Goal: Information Seeking & Learning: Learn about a topic

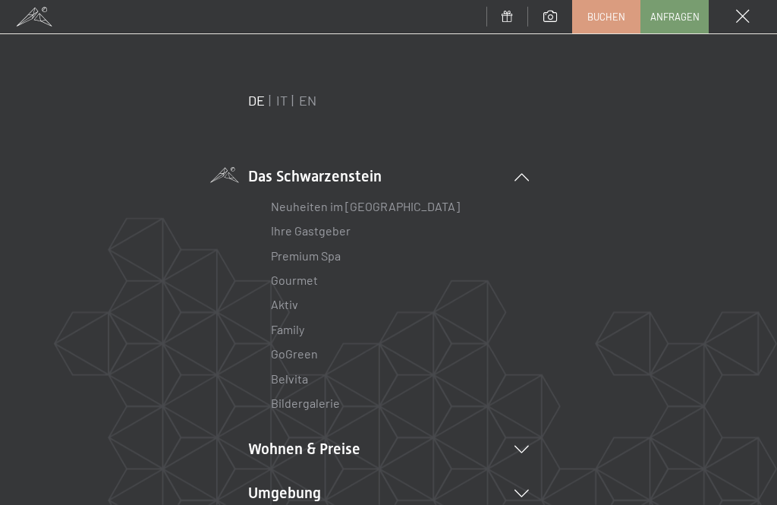
click at [328, 257] on link "Premium Spa" at bounding box center [306, 255] width 70 height 14
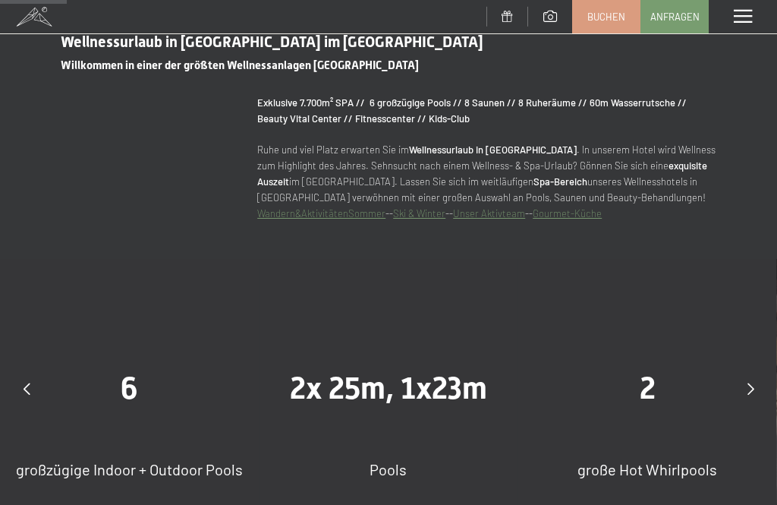
scroll to position [640, 0]
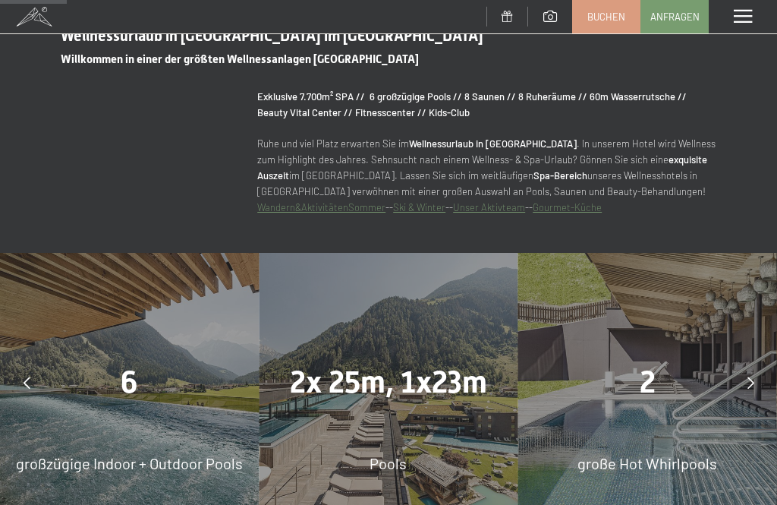
click at [686, 471] on span "große Hot Whirlpools" at bounding box center [648, 463] width 140 height 18
click at [759, 396] on div at bounding box center [751, 383] width 38 height 38
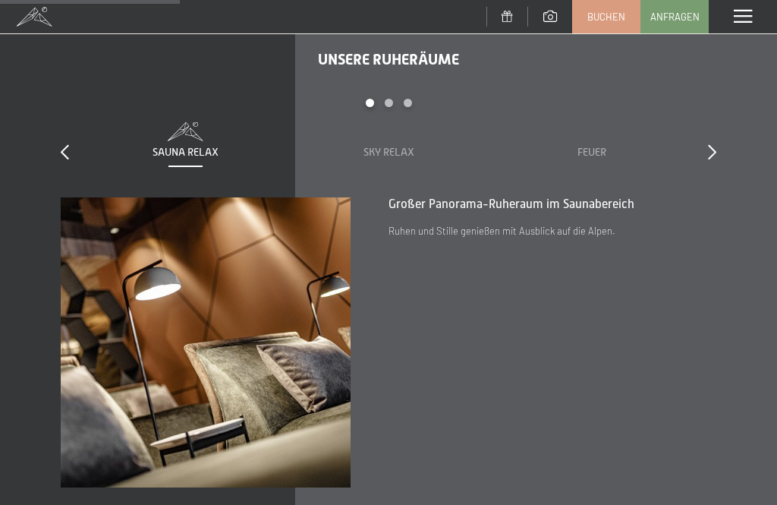
scroll to position [1722, 0]
click at [697, 184] on div "slide 1 to 3 of 7 Sauna Relax Sky Relax Feuer Erde Wasser Luft Wolke 7" at bounding box center [389, 148] width 656 height 99
click at [710, 160] on icon at bounding box center [712, 152] width 8 height 15
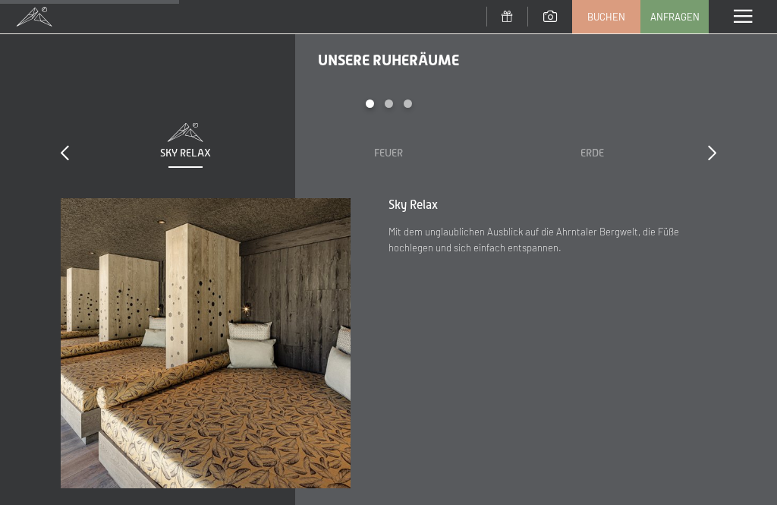
click at [708, 151] on div "slide 2 to 4 of 7 Sauna Relax Sky Relax Feuer Erde Wasser Luft Wolke 7" at bounding box center [389, 148] width 656 height 99
click at [714, 160] on icon at bounding box center [712, 152] width 8 height 15
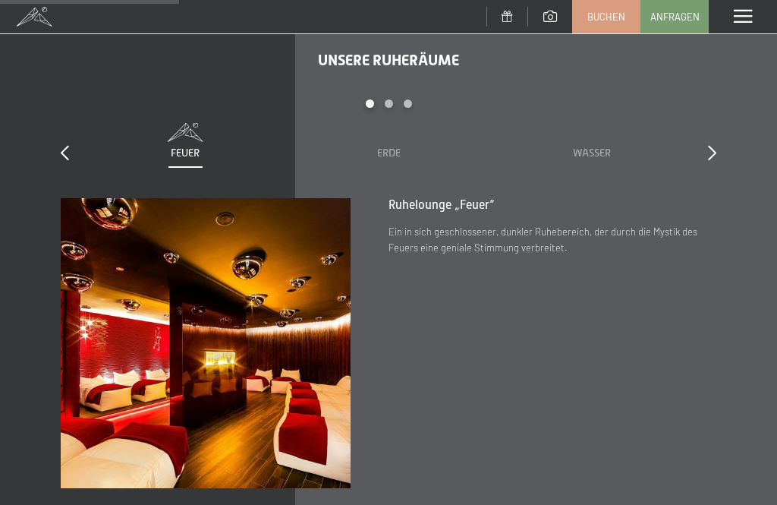
click at [715, 160] on icon at bounding box center [712, 152] width 8 height 15
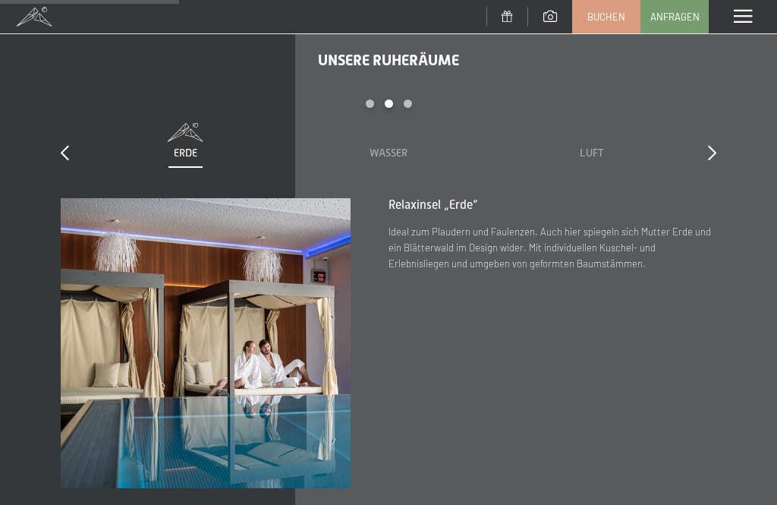
click at [713, 160] on icon at bounding box center [712, 152] width 8 height 15
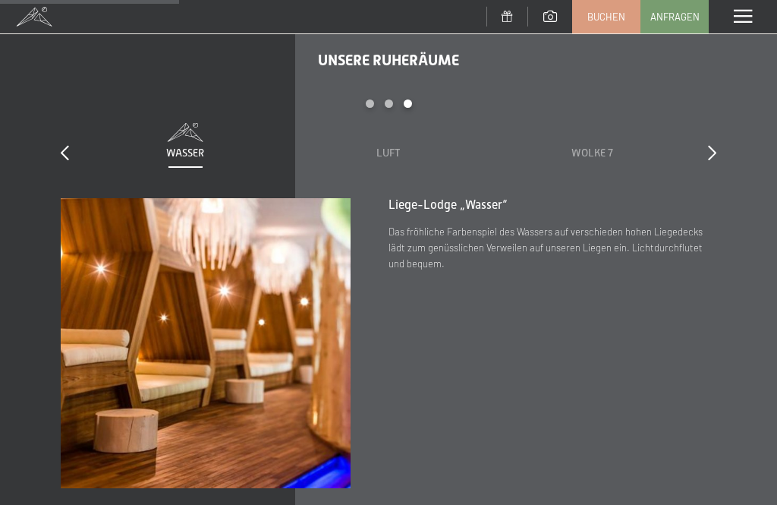
click at [720, 159] on div "Unsere Ruheräume slide 5 to 7 of 7 Sauna Relax Sky Relax Feuer Erde Wasser Luft…" at bounding box center [388, 270] width 777 height 438
click at [713, 159] on icon at bounding box center [712, 152] width 8 height 15
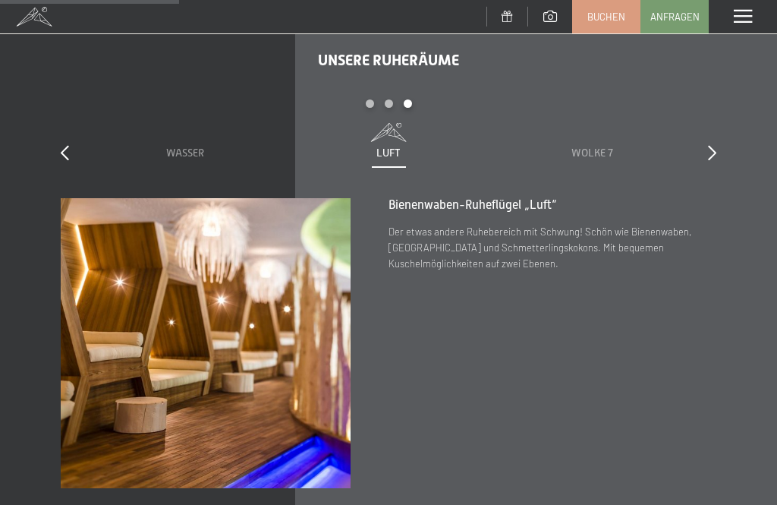
click at [715, 160] on icon at bounding box center [712, 152] width 8 height 15
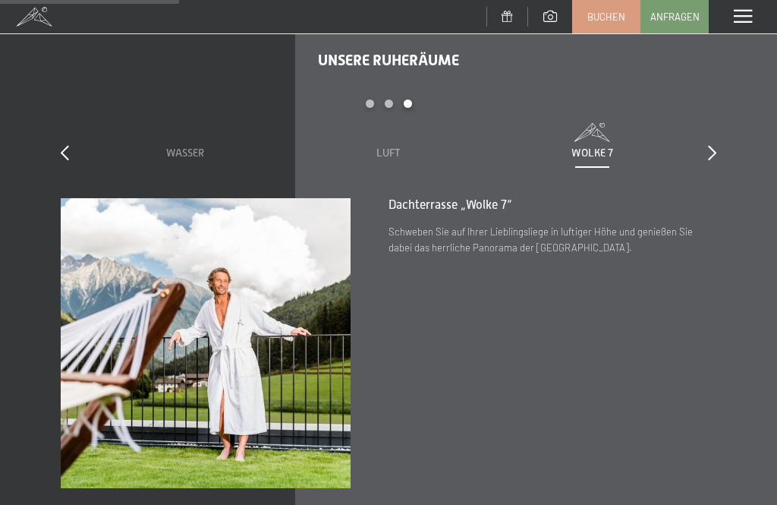
click at [714, 160] on icon at bounding box center [712, 152] width 8 height 15
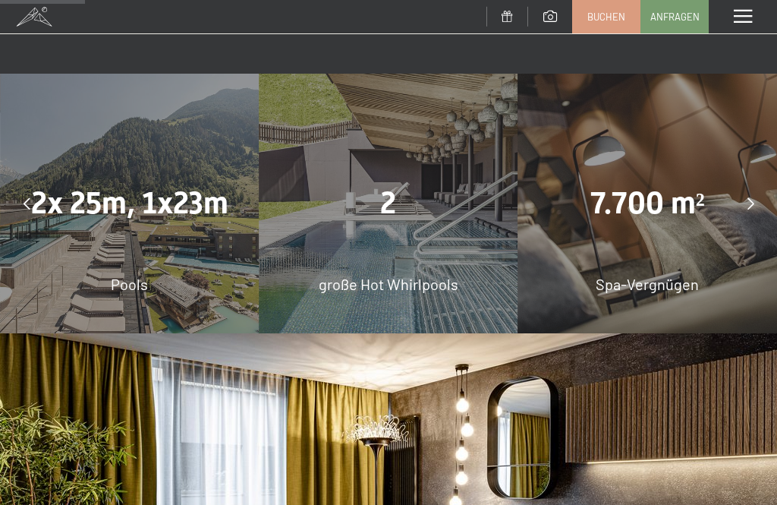
scroll to position [818, 0]
click at [665, 310] on div "7.700 m² Spa-Vergnügen" at bounding box center [647, 203] width 259 height 259
click at [680, 294] on span "Spa-Vergnügen" at bounding box center [647, 285] width 103 height 18
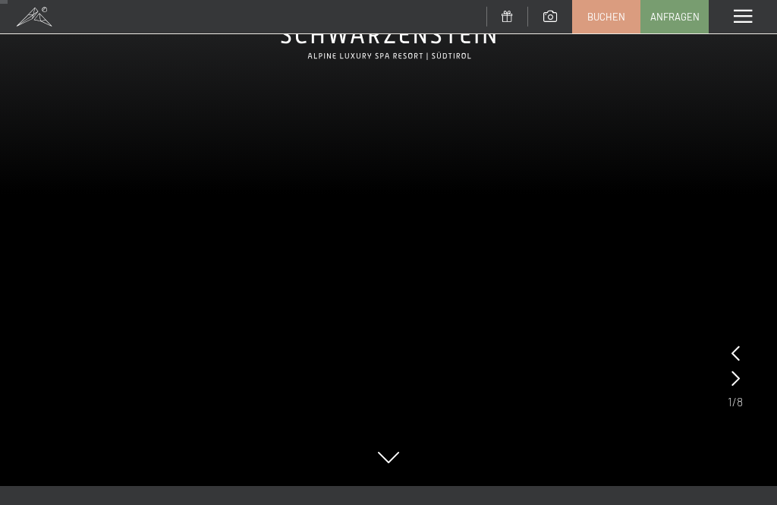
scroll to position [0, 0]
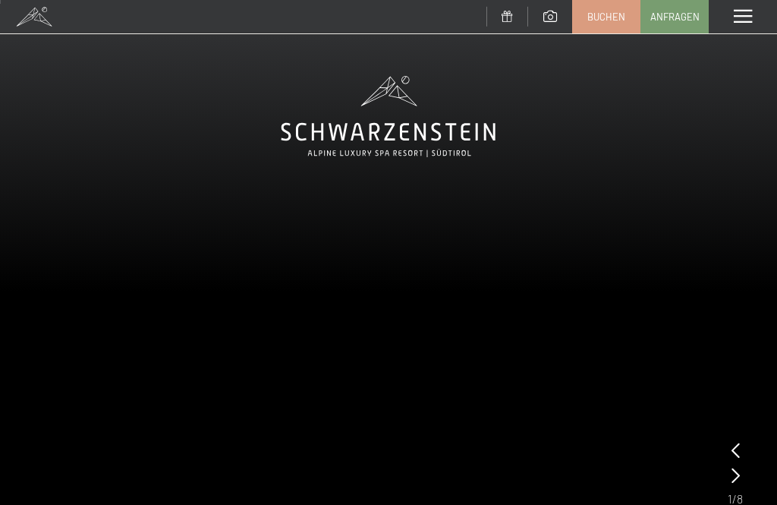
click at [724, 20] on div "Menü" at bounding box center [743, 16] width 68 height 33
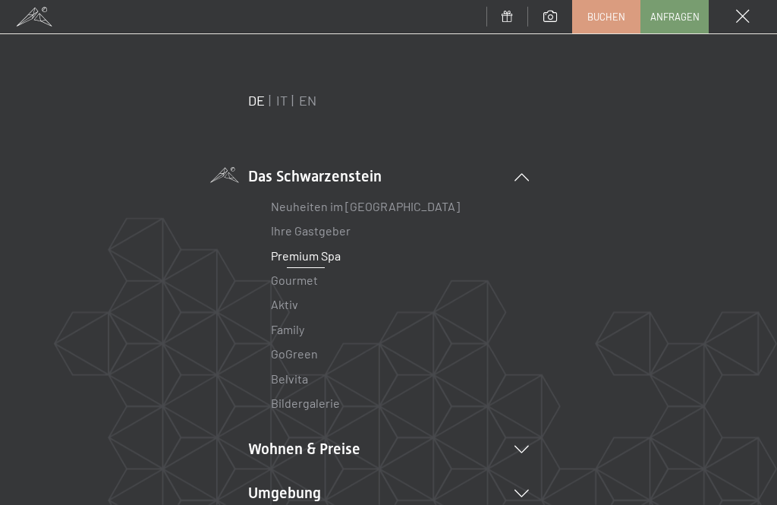
click at [397, 207] on link "Neuheiten im [GEOGRAPHIC_DATA]" at bounding box center [365, 206] width 189 height 14
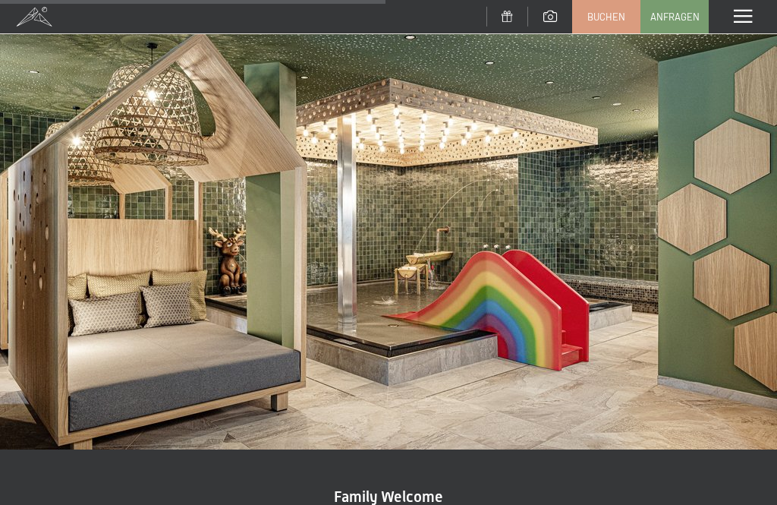
scroll to position [2037, 0]
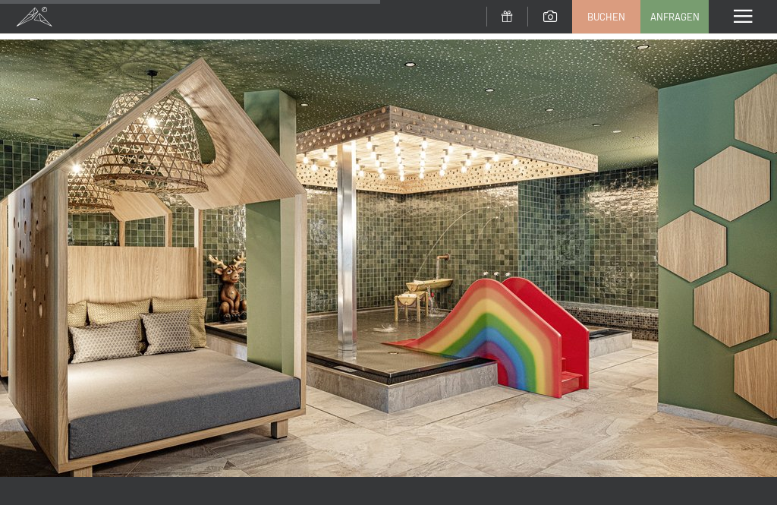
click at [743, 16] on span at bounding box center [743, 17] width 18 height 14
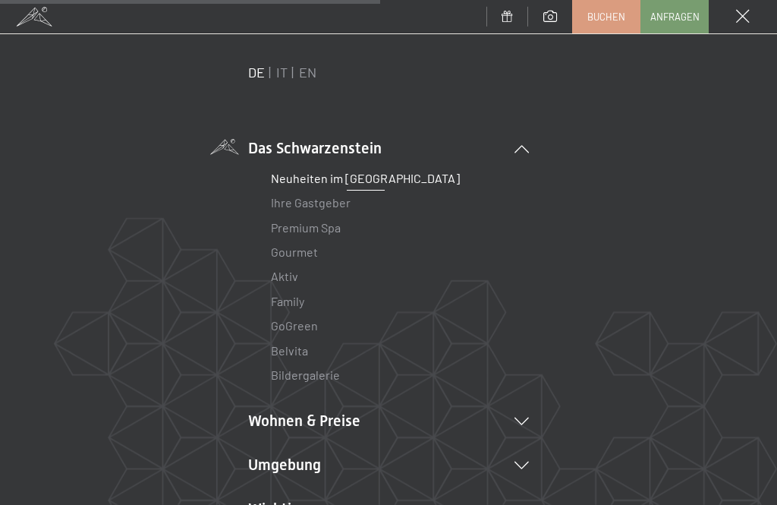
scroll to position [30, 0]
click at [332, 416] on li "Wohnen & Preise Inklusivleistungen Zimmer & Preise Liste Angebote Liste Familie…" at bounding box center [388, 418] width 281 height 21
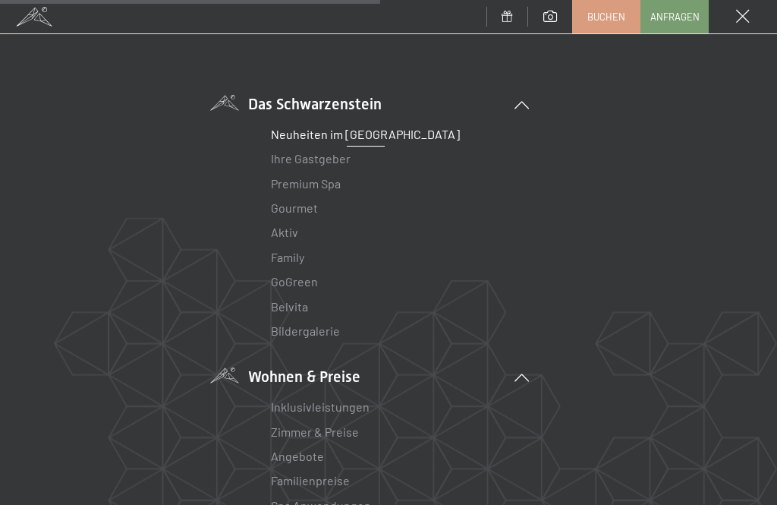
scroll to position [76, 0]
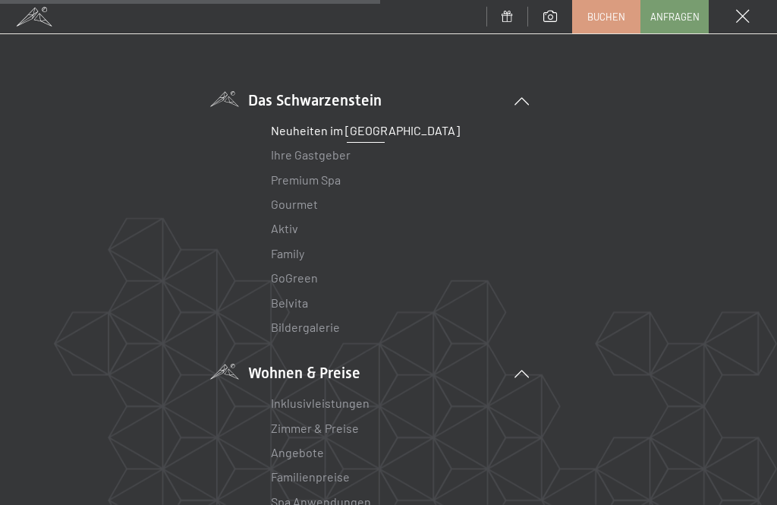
click at [346, 402] on link "Inklusivleistungen" at bounding box center [320, 402] width 99 height 14
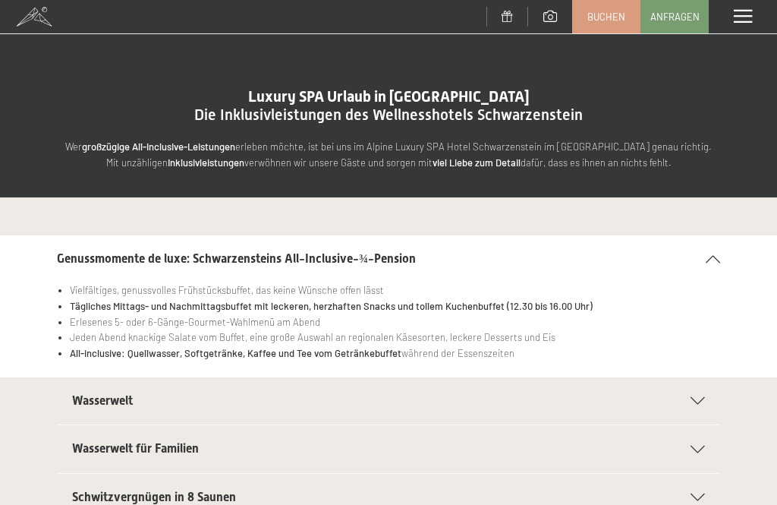
click at [741, 14] on span at bounding box center [743, 17] width 18 height 14
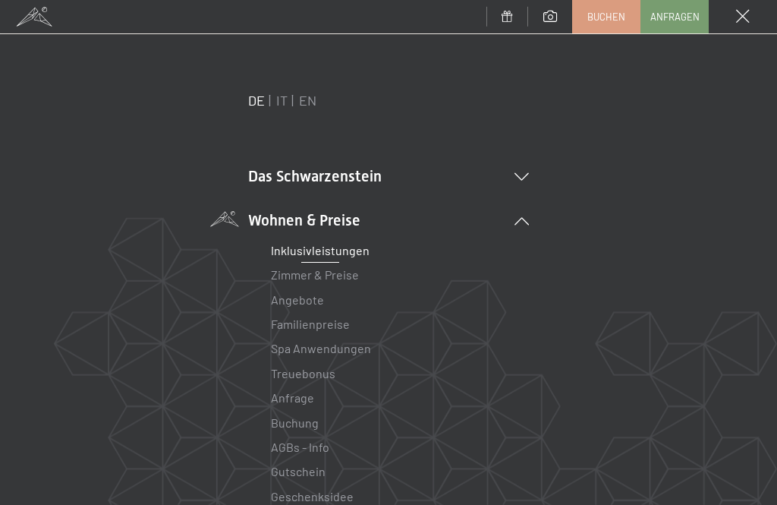
click at [345, 277] on link "Zimmer & Preise" at bounding box center [315, 274] width 88 height 14
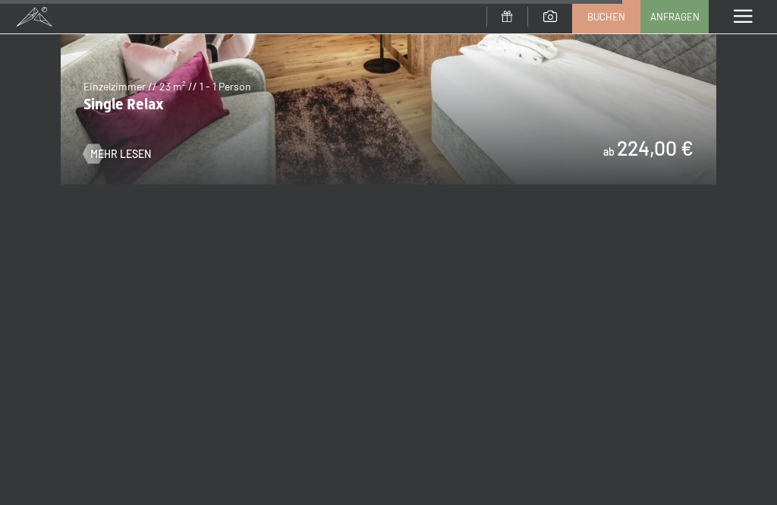
scroll to position [5622, 0]
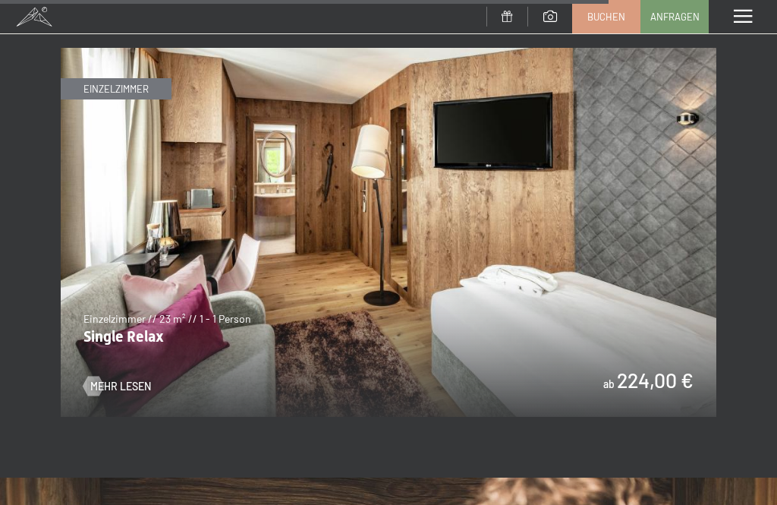
click at [132, 379] on span "Mehr Lesen" at bounding box center [120, 386] width 61 height 15
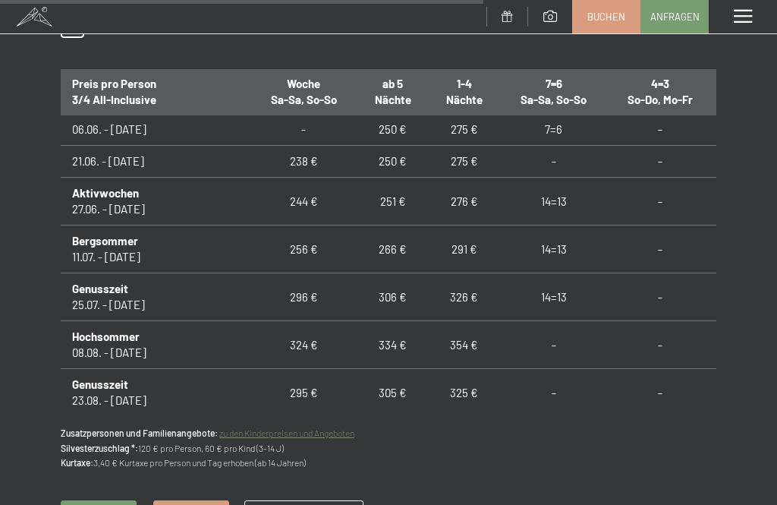
scroll to position [990, 0]
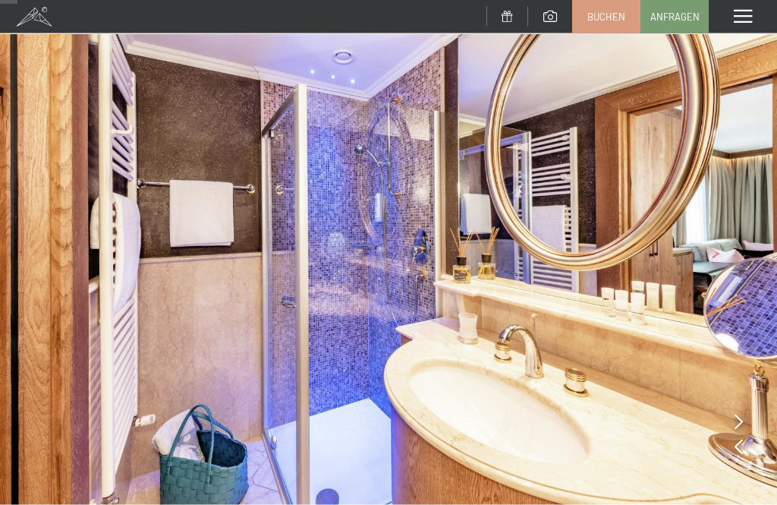
scroll to position [46, 0]
